Goal: Communication & Community: Answer question/provide support

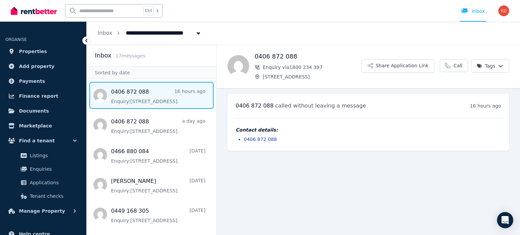
click at [170, 107] on span "Message list" at bounding box center [152, 95] width 130 height 27
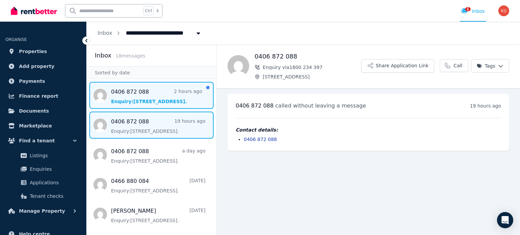
click at [175, 101] on span "Message list" at bounding box center [152, 95] width 130 height 27
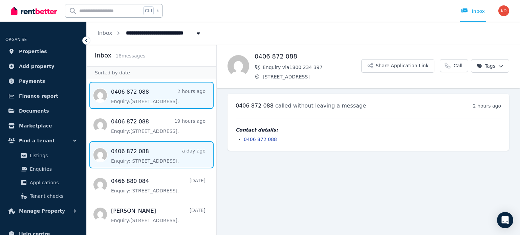
click at [147, 155] on span "Message list" at bounding box center [152, 154] width 130 height 27
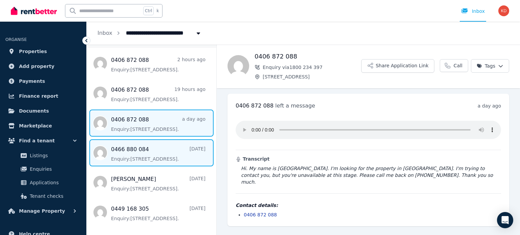
click at [156, 153] on span "Message list" at bounding box center [152, 152] width 130 height 27
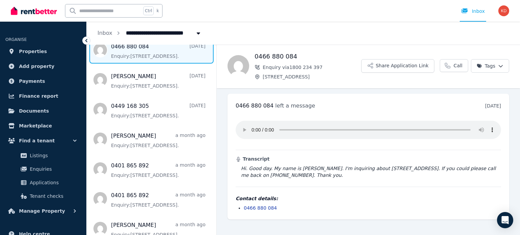
scroll to position [135, 0]
